Goal: Transaction & Acquisition: Purchase product/service

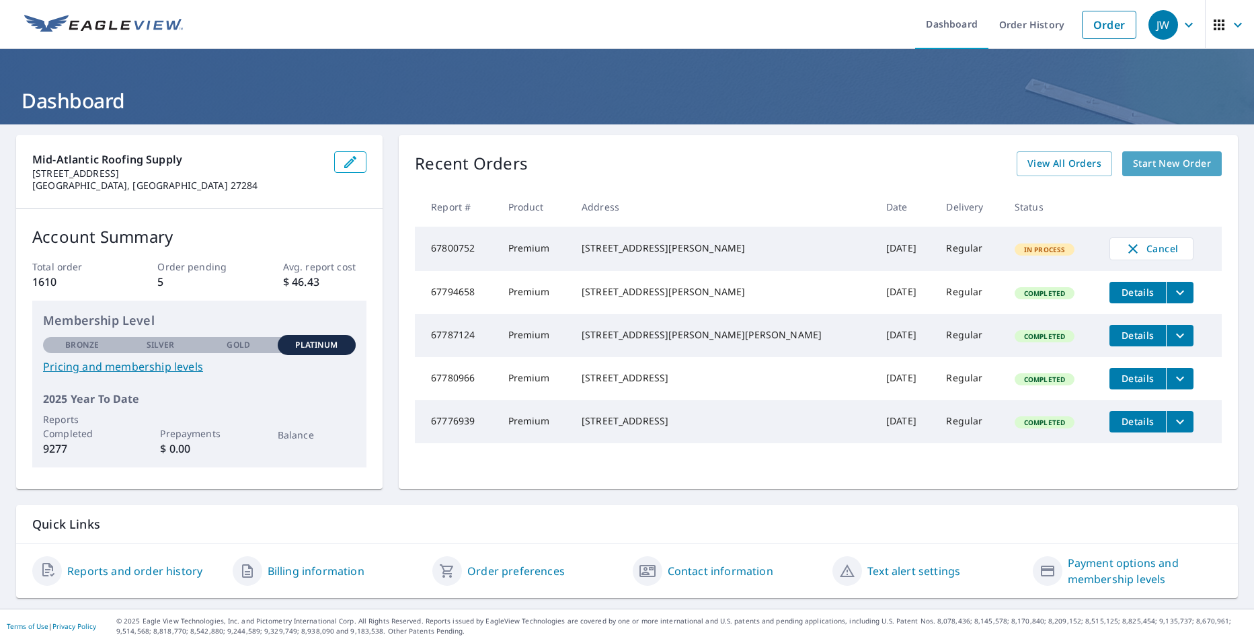
click at [1171, 166] on span "Start New Order" at bounding box center [1172, 163] width 78 height 17
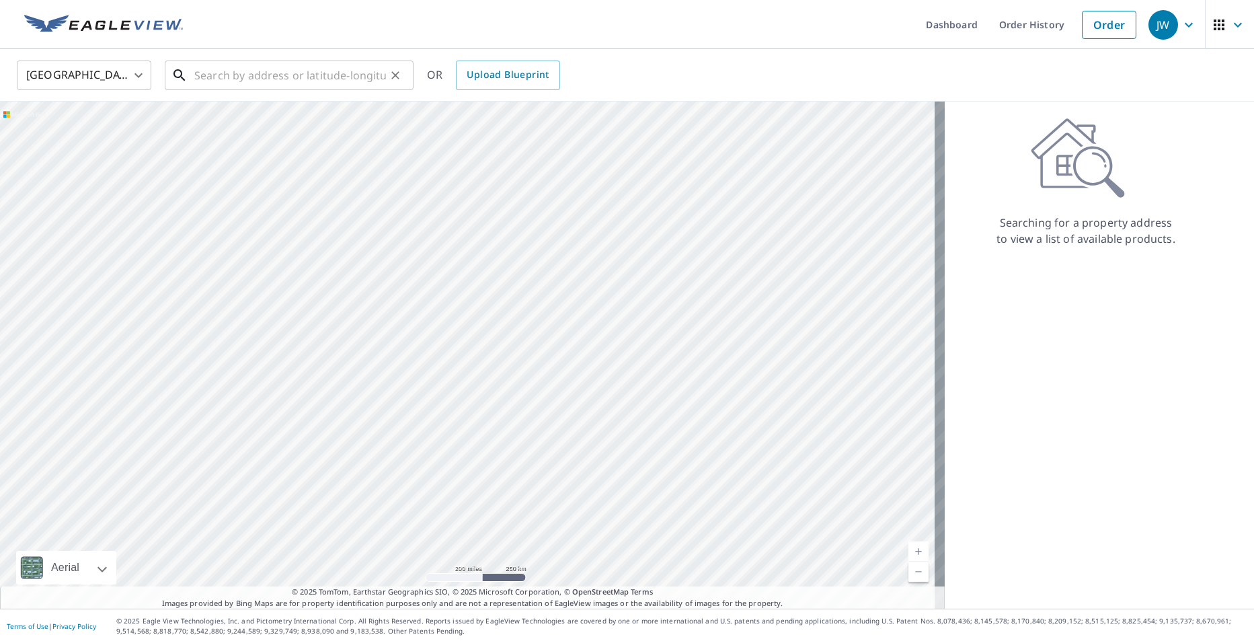
click at [222, 82] on input "text" at bounding box center [290, 75] width 192 height 38
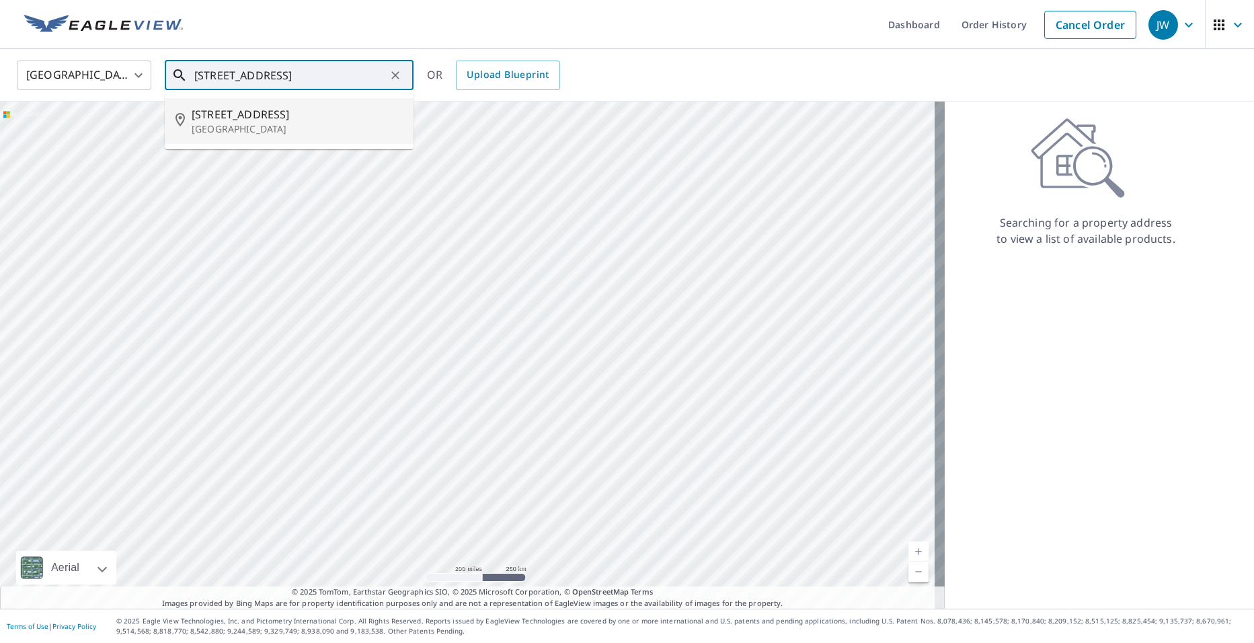
click at [258, 116] on span "[STREET_ADDRESS]" at bounding box center [297, 114] width 211 height 16
type input "[STREET_ADDRESS][PERSON_NAME]"
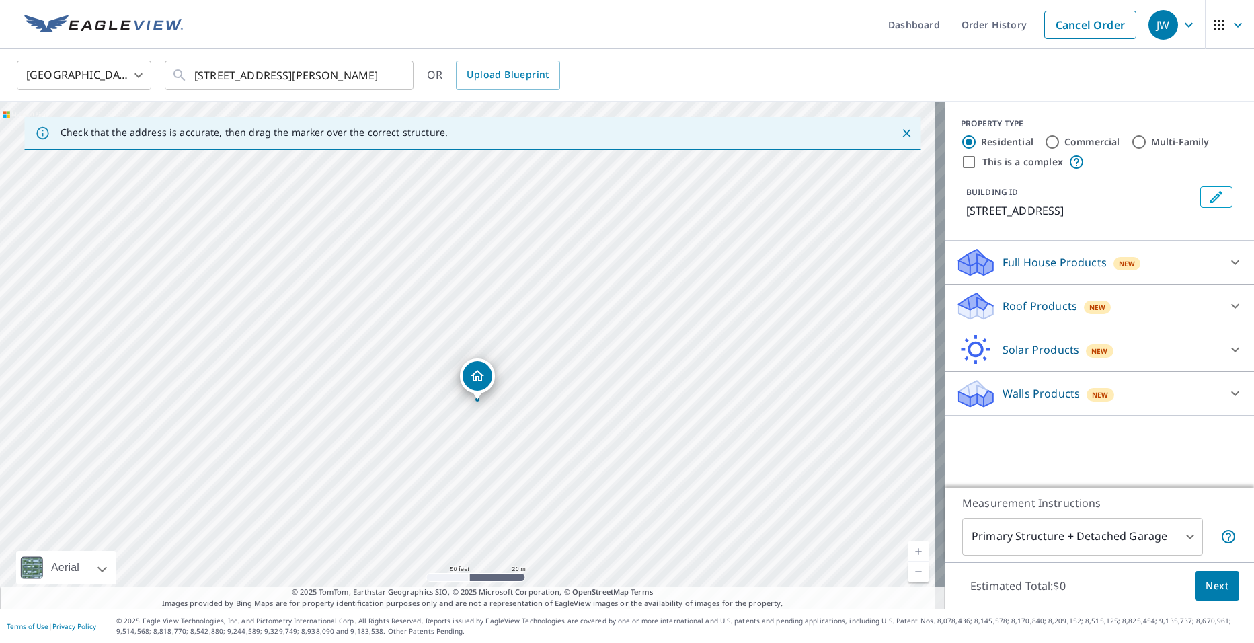
click at [1089, 309] on span "New" at bounding box center [1097, 307] width 17 height 11
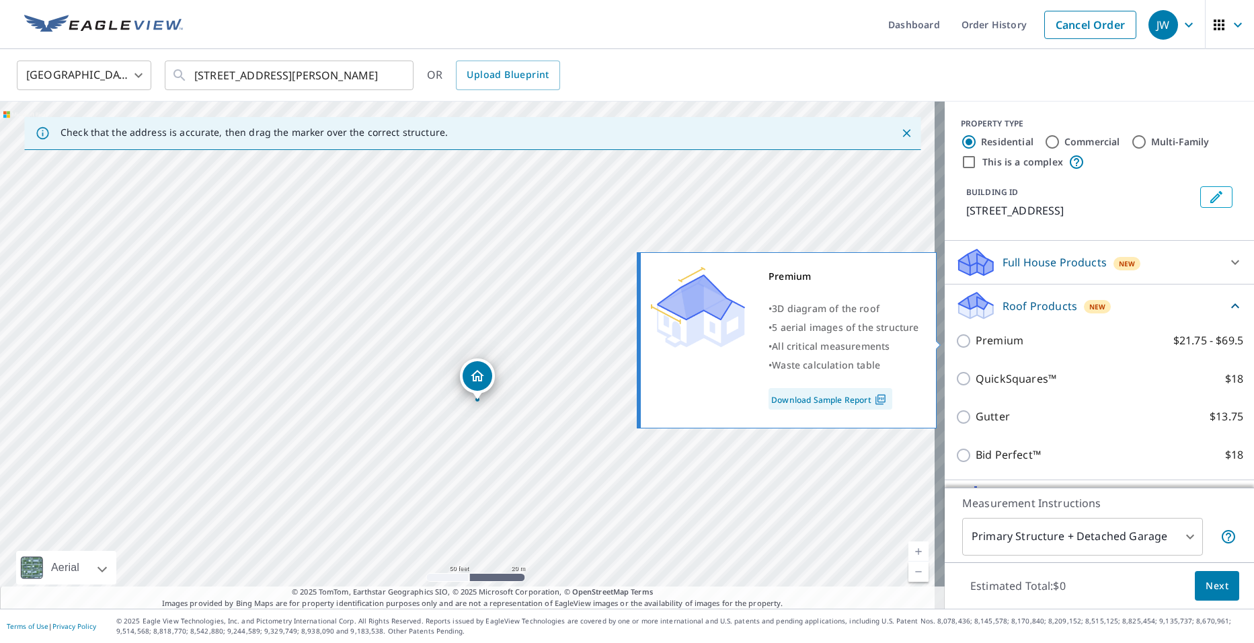
click at [955, 344] on input "Premium $21.75 - $69.5" at bounding box center [965, 341] width 20 height 16
checkbox input "true"
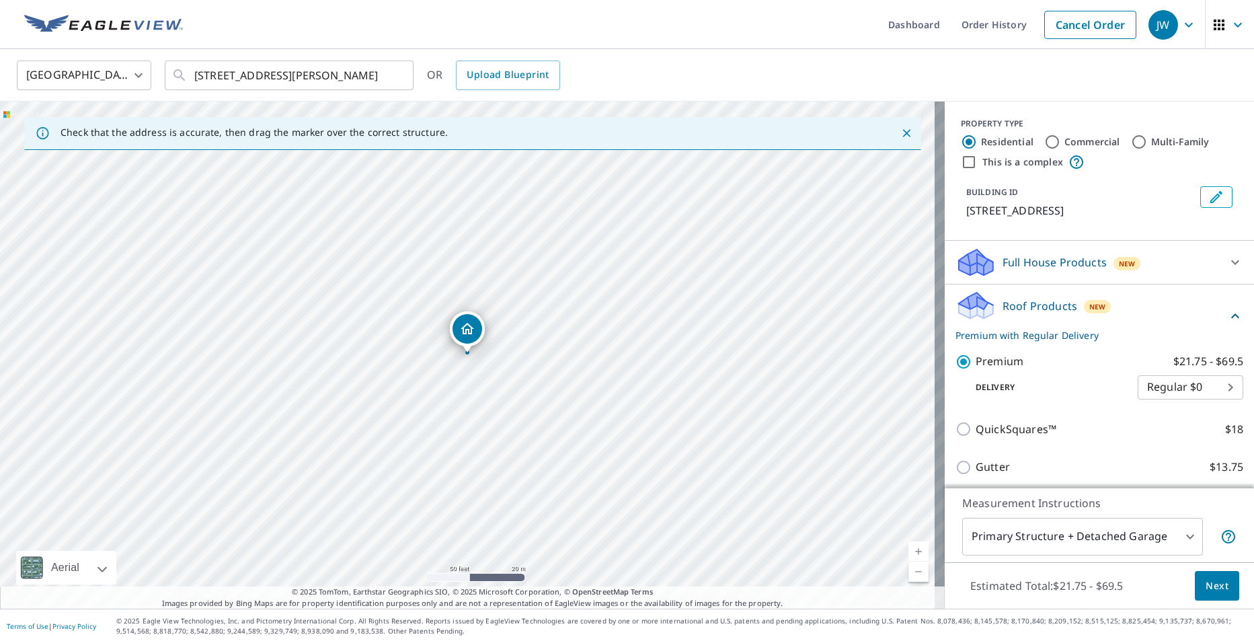
click at [1206, 586] on span "Next" at bounding box center [1217, 586] width 23 height 17
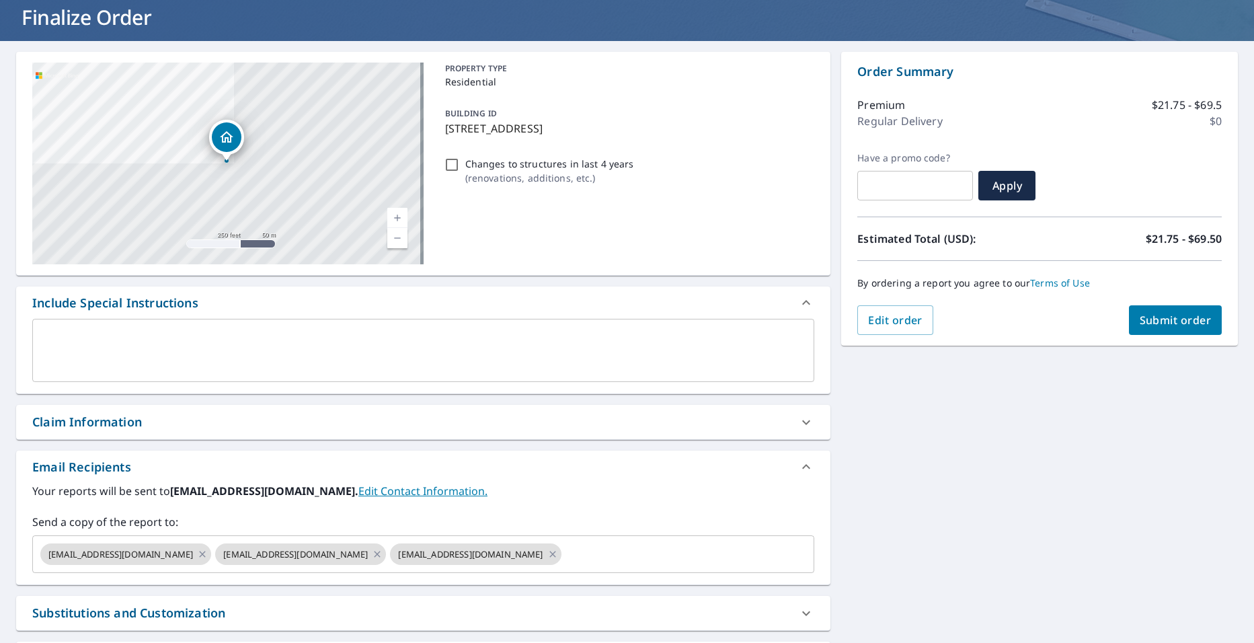
scroll to position [202, 0]
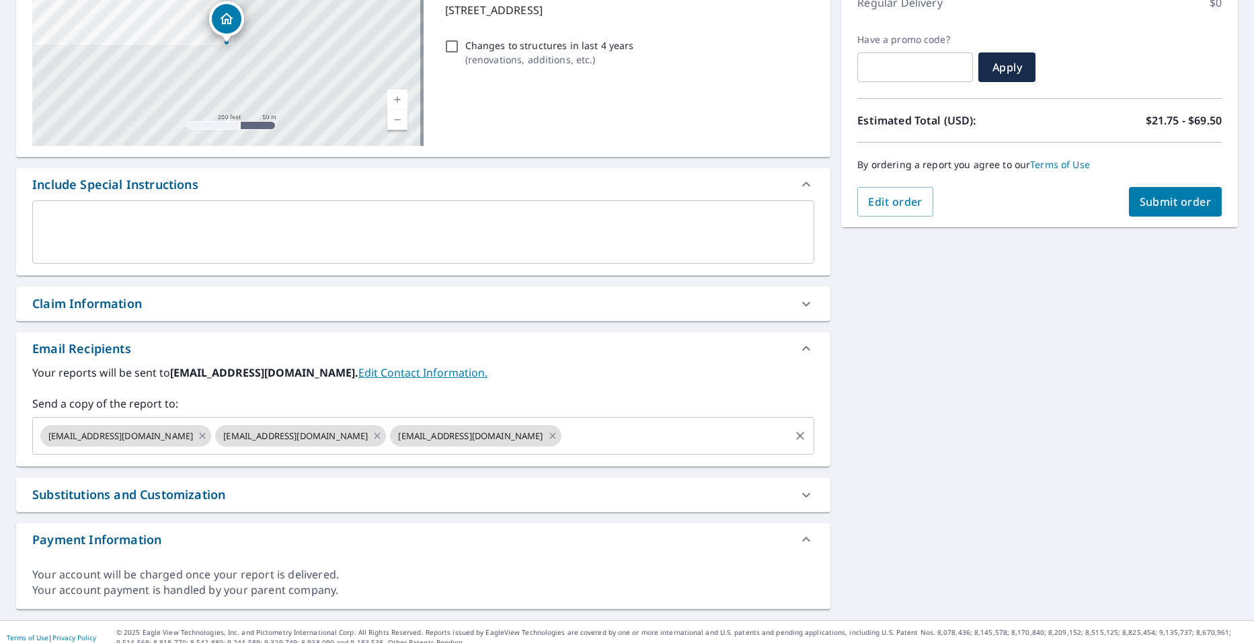
click at [549, 435] on icon at bounding box center [552, 435] width 6 height 6
click at [1155, 207] on span "Submit order" at bounding box center [1176, 201] width 72 height 15
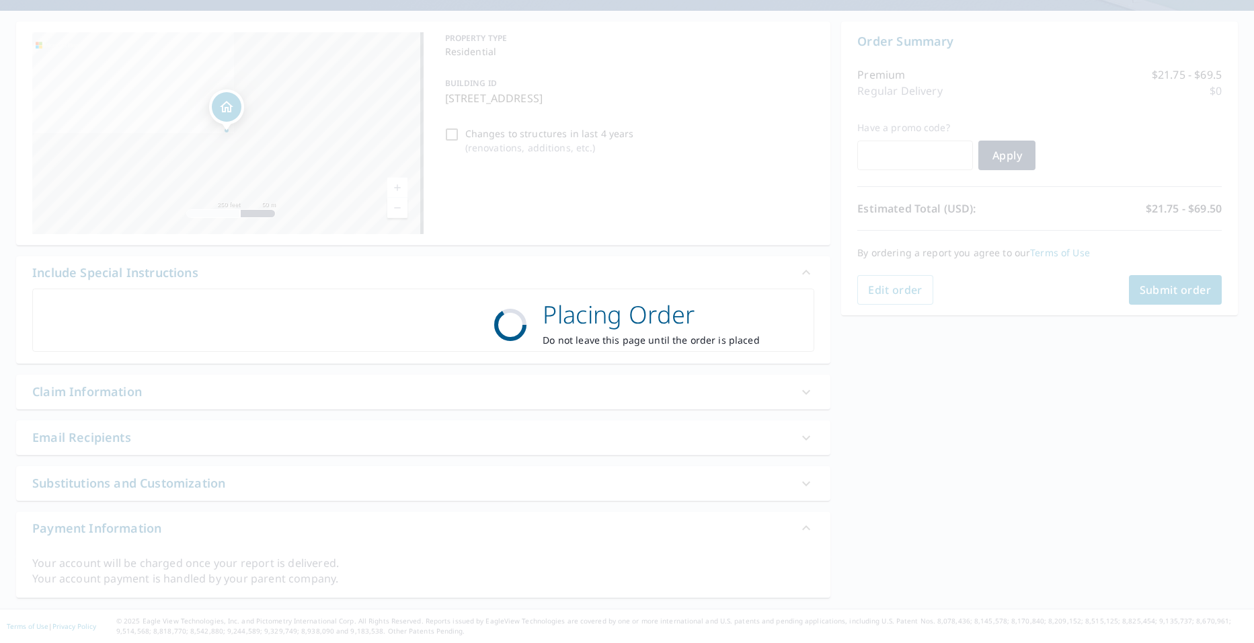
scroll to position [114, 0]
